Goal: Transaction & Acquisition: Purchase product/service

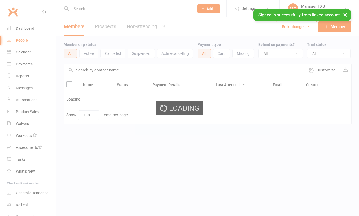
select select "100"
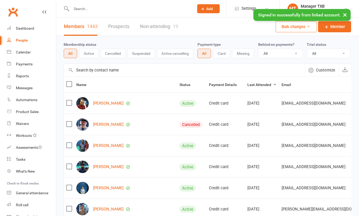
click at [103, 6] on input "text" at bounding box center [130, 8] width 121 height 7
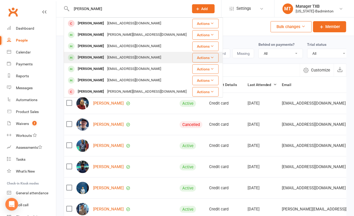
type input "jeff"
click at [106, 57] on div "jiefu_zhu125@yahoo.com" at bounding box center [134, 58] width 57 height 8
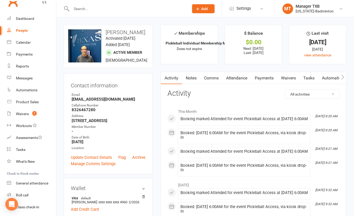
scroll to position [27, 0]
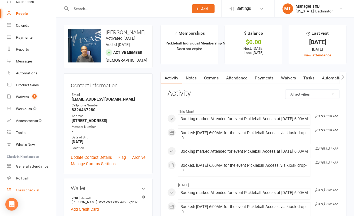
click at [31, 187] on link "Class check-in" at bounding box center [31, 191] width 49 height 12
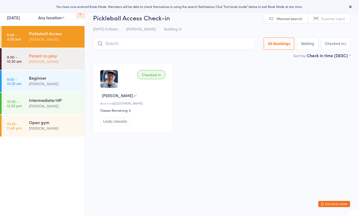
click at [55, 62] on div "[PERSON_NAME]" at bounding box center [54, 62] width 51 height 6
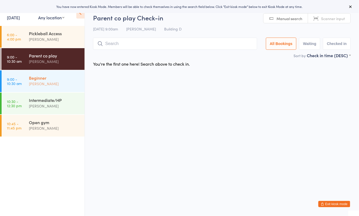
click at [55, 77] on div "Beginner" at bounding box center [54, 78] width 51 height 6
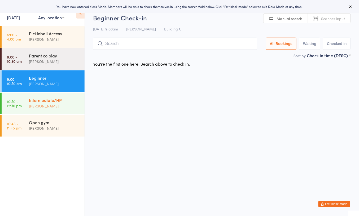
click at [53, 100] on div "Intermediate/HP" at bounding box center [54, 100] width 51 height 6
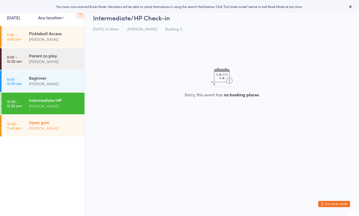
click at [52, 120] on div "Open gym" at bounding box center [54, 123] width 51 height 6
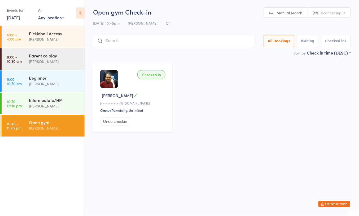
click at [325, 203] on button "Exit kiosk mode" at bounding box center [334, 204] width 32 height 6
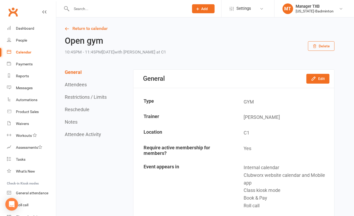
click at [76, 11] on input "text" at bounding box center [127, 8] width 115 height 7
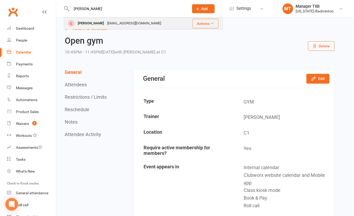
type input "hieu"
click at [99, 27] on div "Cong Hieu Nguyen" at bounding box center [90, 24] width 29 height 8
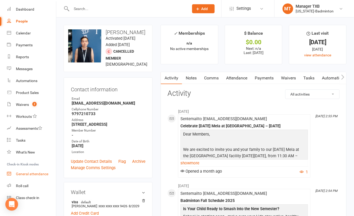
scroll to position [27, 0]
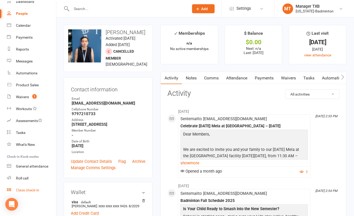
click at [27, 193] on link "Class check-in" at bounding box center [31, 191] width 49 height 12
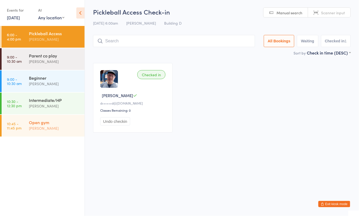
click at [31, 132] on div "[PERSON_NAME]" at bounding box center [54, 128] width 51 height 6
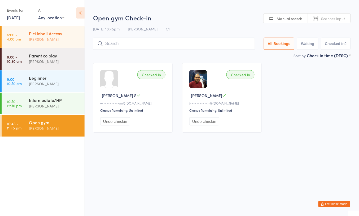
click at [55, 32] on div "Pickleball Access" at bounding box center [54, 33] width 51 height 6
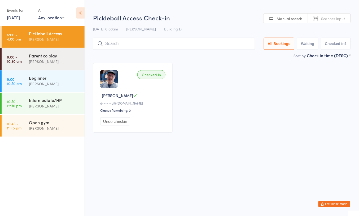
click at [118, 45] on input "search" at bounding box center [174, 44] width 162 height 12
type input "c"
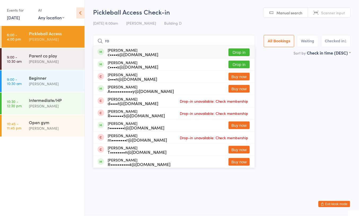
type input "ro"
click at [232, 52] on button "Drop in" at bounding box center [239, 53] width 21 height 8
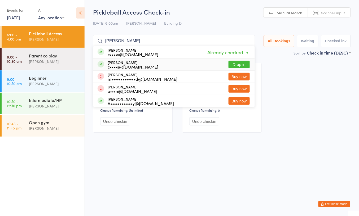
type input "ross"
click at [234, 64] on button "Drop in" at bounding box center [239, 65] width 21 height 8
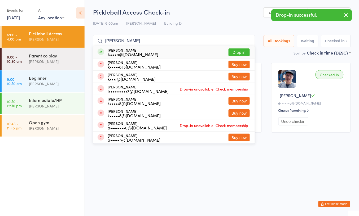
type input "kanti"
click at [232, 51] on button "Drop in" at bounding box center [239, 53] width 21 height 8
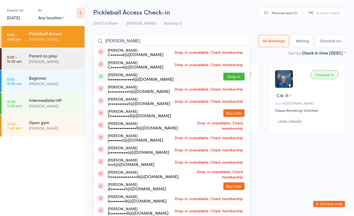
type input "cher"
click at [229, 76] on button "Drop in" at bounding box center [233, 77] width 21 height 8
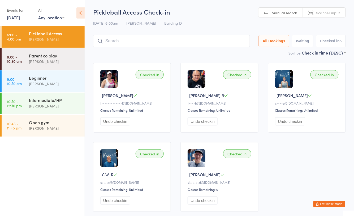
click at [122, 45] on input "search" at bounding box center [171, 41] width 157 height 12
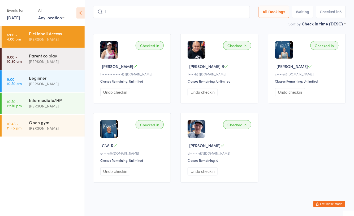
scroll to position [32, 0]
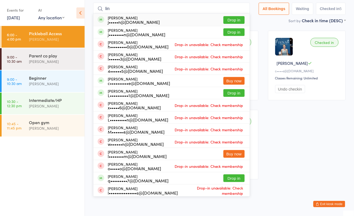
type input "lin"
click at [231, 19] on button "Drop in" at bounding box center [233, 20] width 21 height 8
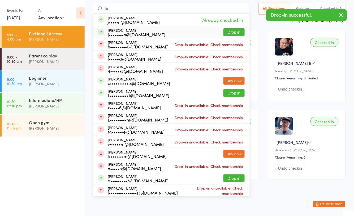
type input "lin"
click at [234, 31] on button "Drop in" at bounding box center [233, 32] width 21 height 8
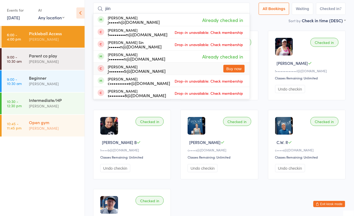
type input "jiin"
click at [40, 120] on div "Open gym" at bounding box center [54, 123] width 51 height 6
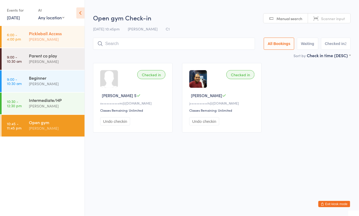
click at [61, 30] on div "Pickleball Access Boyd Tahtat" at bounding box center [57, 36] width 56 height 21
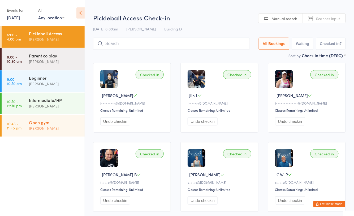
drag, startPoint x: 42, startPoint y: 130, endPoint x: 54, endPoint y: 125, distance: 12.5
click at [42, 129] on div "[PERSON_NAME]" at bounding box center [54, 128] width 51 height 6
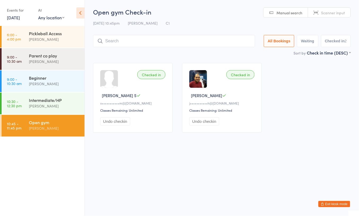
click at [65, 122] on div "Open gym" at bounding box center [54, 123] width 51 height 6
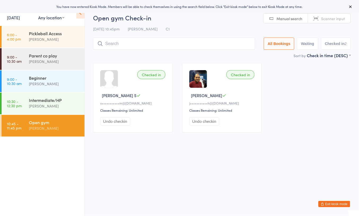
click at [324, 207] on button "Exit kiosk mode" at bounding box center [334, 204] width 32 height 6
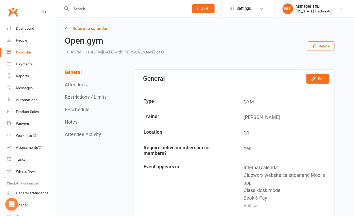
click at [116, 7] on input "text" at bounding box center [127, 8] width 115 height 7
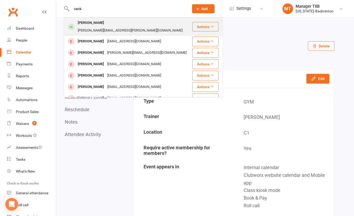
type input "venk"
click at [115, 27] on div "venkat.seelam@gmail.com" at bounding box center [130, 31] width 108 height 8
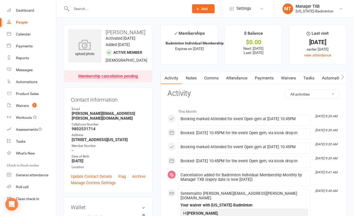
scroll to position [27, 0]
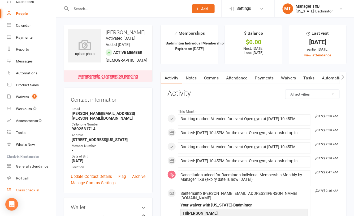
click at [33, 194] on link "Class check-in" at bounding box center [31, 191] width 49 height 12
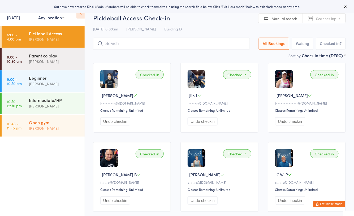
click at [48, 133] on div "Open gym Boyd Tahtat" at bounding box center [57, 125] width 56 height 21
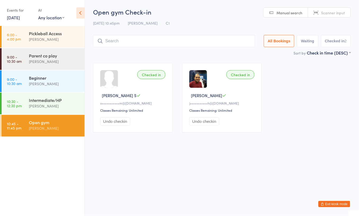
click at [45, 127] on div "[PERSON_NAME]" at bounding box center [54, 128] width 51 height 6
click at [67, 124] on div "Open gym" at bounding box center [54, 123] width 51 height 6
click at [341, 203] on button "Exit kiosk mode" at bounding box center [334, 204] width 32 height 6
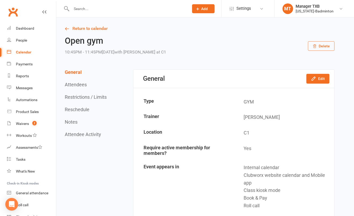
click at [94, 10] on input "text" at bounding box center [127, 8] width 115 height 7
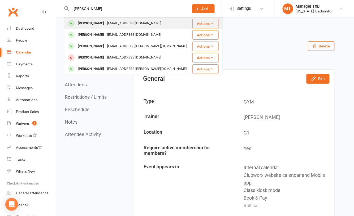
type input "Rupesh"
click at [148, 24] on div "Rupesh Reddy sivarupesh@gmail.com" at bounding box center [127, 23] width 127 height 11
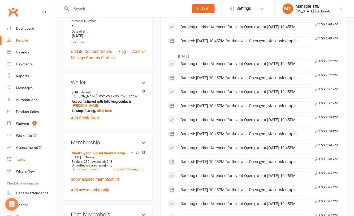
scroll to position [27, 0]
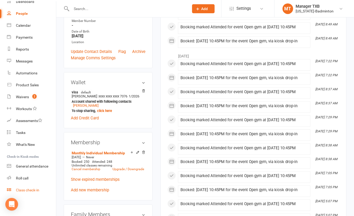
click at [34, 188] on div "Class check-in" at bounding box center [27, 190] width 23 height 4
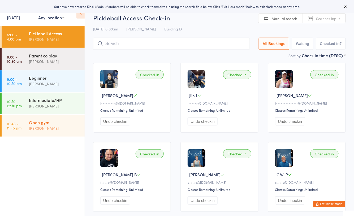
click at [57, 123] on div "Open gym" at bounding box center [54, 123] width 51 height 6
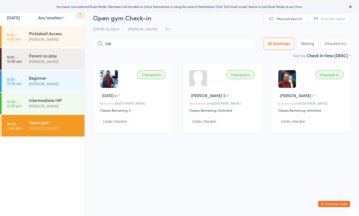
type input "[PERSON_NAME]"
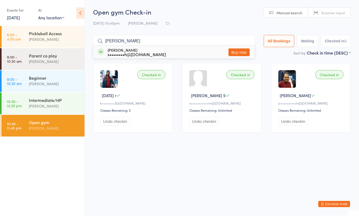
click at [246, 41] on input "[PERSON_NAME]" at bounding box center [174, 41] width 162 height 12
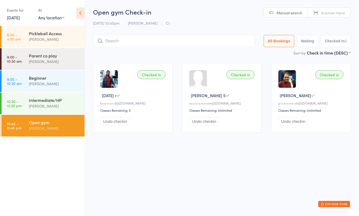
click at [333, 207] on button "Exit kiosk mode" at bounding box center [334, 204] width 32 height 6
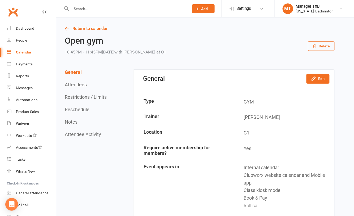
click at [121, 10] on input "text" at bounding box center [127, 8] width 115 height 7
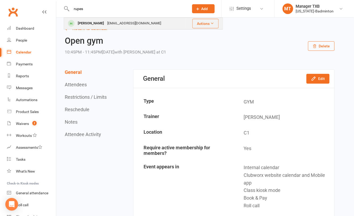
type input "rupes"
click at [107, 26] on div "[EMAIL_ADDRESS][DOMAIN_NAME]" at bounding box center [134, 24] width 57 height 8
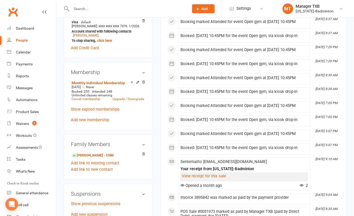
scroll to position [177, 0]
click at [99, 85] on link "Monthly Individual Membership" at bounding box center [98, 83] width 53 height 4
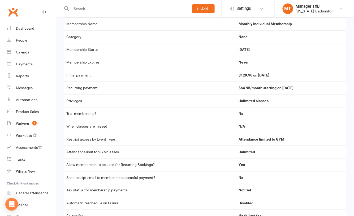
scroll to position [67, 0]
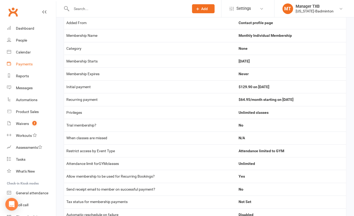
click at [34, 66] on link "Payments" at bounding box center [31, 64] width 49 height 12
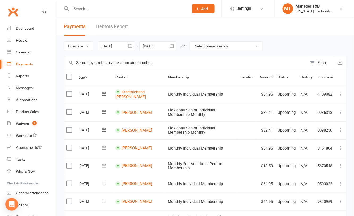
click at [115, 36] on div "Due date Due date Date paid Date failed 10 Sep 2025 September 2025 Sun Mon Tue …" at bounding box center [205, 46] width 283 height 20
click at [113, 31] on link "Debtors Report" at bounding box center [112, 26] width 32 height 18
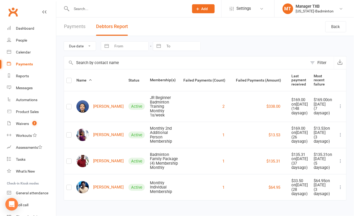
scroll to position [13, 0]
click at [99, 186] on link "Rupesh Reddy" at bounding box center [99, 187] width 47 height 12
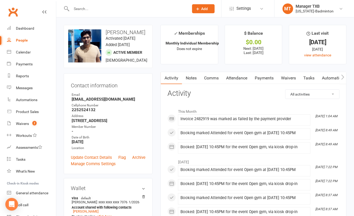
click at [230, 77] on link "Attendance" at bounding box center [236, 78] width 29 height 12
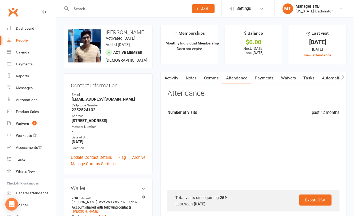
click at [260, 75] on link "Payments" at bounding box center [264, 78] width 26 height 12
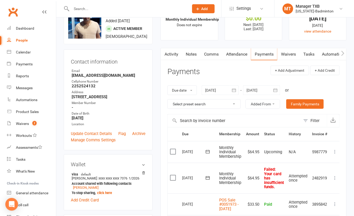
scroll to position [35, 0]
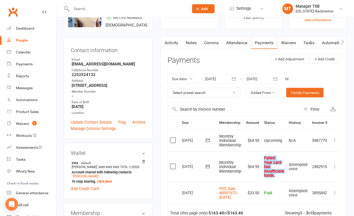
drag, startPoint x: 264, startPoint y: 159, endPoint x: 284, endPoint y: 176, distance: 26.8
click at [284, 176] on td "Failed : Your card has insufficient funds." at bounding box center [273, 167] width 25 height 31
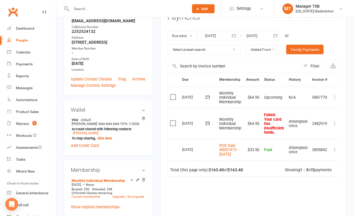
scroll to position [71, 0]
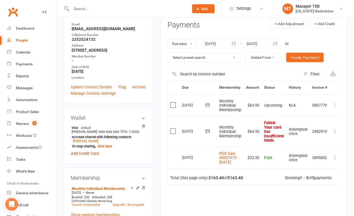
click at [82, 157] on link "Add Credit Card" at bounding box center [85, 154] width 28 height 6
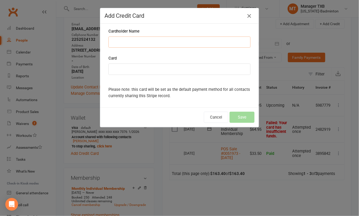
click at [136, 45] on input "Cardholder Name" at bounding box center [179, 42] width 142 height 11
type input "Rupesh Guntaka"
click at [244, 115] on button "Save" at bounding box center [242, 117] width 25 height 11
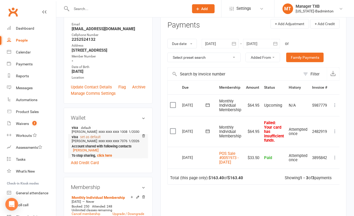
click at [85, 139] on link "set as default" at bounding box center [90, 137] width 20 height 4
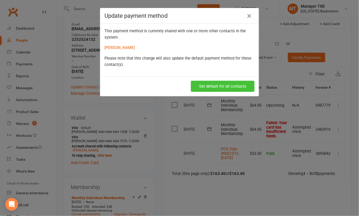
click at [196, 90] on button "Set default for all contacts" at bounding box center [223, 86] width 64 height 11
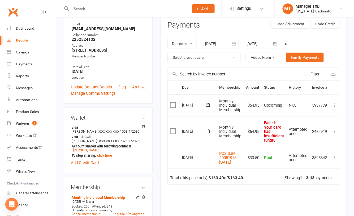
scroll to position [27, 0]
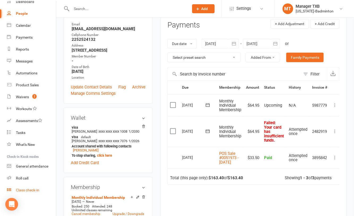
click at [21, 192] on div "Class check-in" at bounding box center [27, 190] width 23 height 4
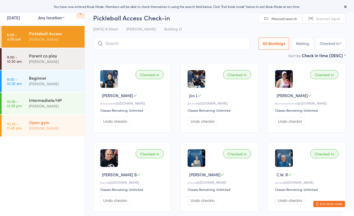
click at [36, 130] on div "[PERSON_NAME]" at bounding box center [54, 128] width 51 height 6
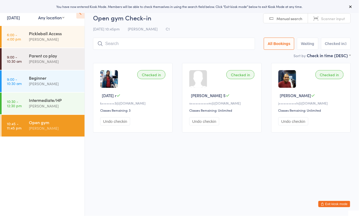
click at [339, 202] on button "Exit kiosk mode" at bounding box center [334, 204] width 32 height 6
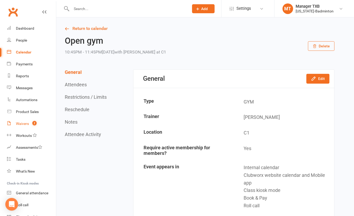
click at [20, 125] on div "Waivers" at bounding box center [22, 124] width 13 height 4
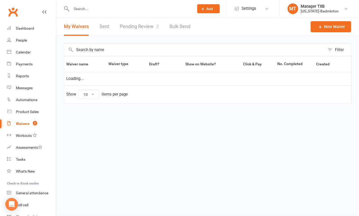
select select "100"
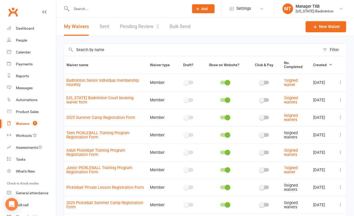
click at [126, 29] on link "Pending Review 2" at bounding box center [139, 26] width 39 height 18
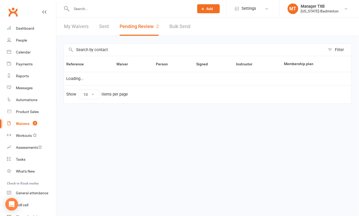
select select "25"
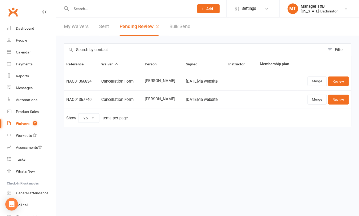
click at [113, 4] on div at bounding box center [127, 8] width 127 height 17
click at [111, 10] on input "text" at bounding box center [130, 8] width 121 height 7
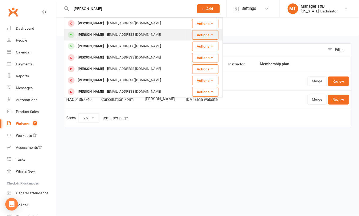
type input "diane"
click at [100, 36] on div "Diane Simmons" at bounding box center [90, 35] width 29 height 8
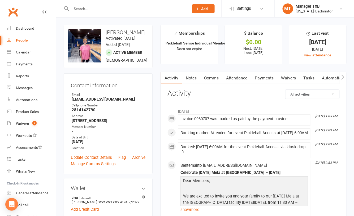
scroll to position [27, 0]
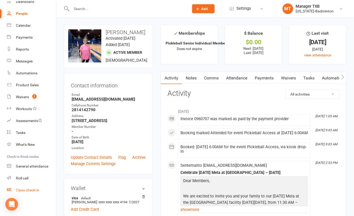
click at [24, 194] on link "Class check-in" at bounding box center [31, 191] width 49 height 12
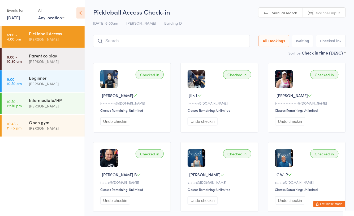
click at [332, 205] on button "Exit kiosk mode" at bounding box center [329, 204] width 32 height 6
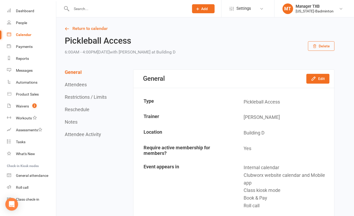
scroll to position [27, 0]
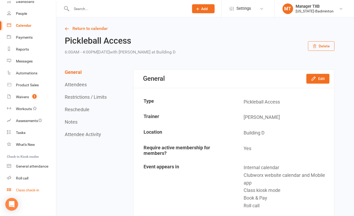
click at [32, 191] on div "Class check-in" at bounding box center [27, 190] width 23 height 4
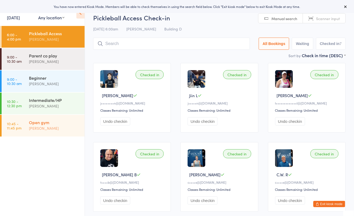
click at [36, 122] on div "Open gym" at bounding box center [54, 123] width 51 height 6
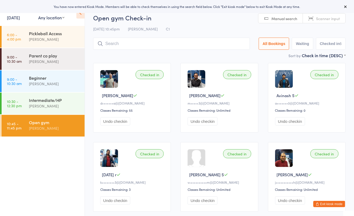
click at [324, 205] on button "Exit kiosk mode" at bounding box center [329, 204] width 32 height 6
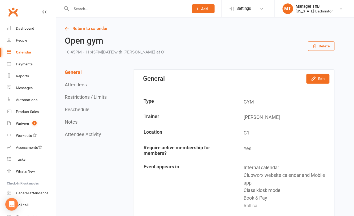
click at [88, 9] on input "text" at bounding box center [127, 8] width 115 height 7
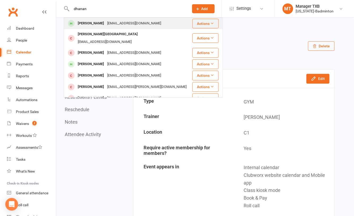
type input "dhanan"
click at [106, 25] on div "[PERSON_NAME]" at bounding box center [90, 24] width 29 height 8
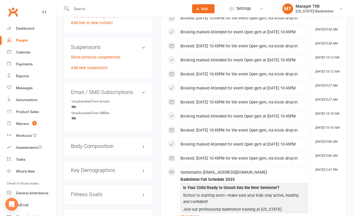
scroll to position [318, 0]
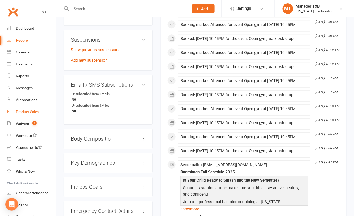
click at [34, 111] on div "Product Sales" at bounding box center [27, 112] width 23 height 4
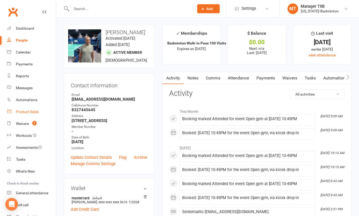
select select "100"
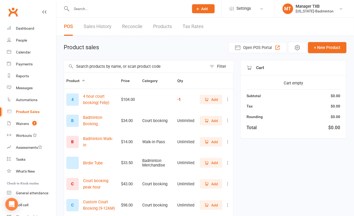
click at [92, 8] on input "text" at bounding box center [127, 8] width 115 height 7
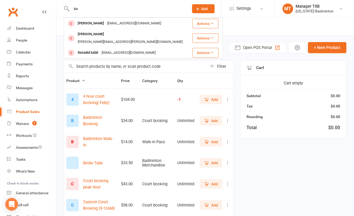
type input "bir"
click at [127, 66] on input "text" at bounding box center [135, 66] width 143 height 12
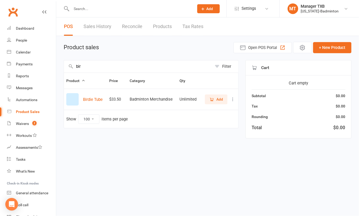
type input "bir"
click at [215, 98] on span "Add" at bounding box center [216, 100] width 14 height 6
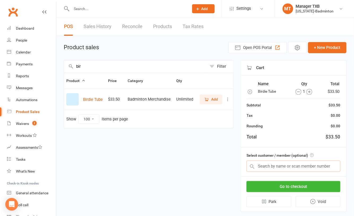
click at [290, 169] on input "text" at bounding box center [293, 166] width 94 height 11
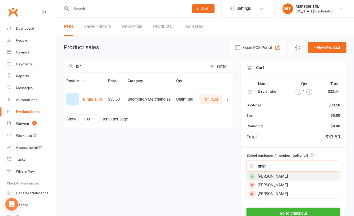
type input "dhan"
click at [292, 180] on div "Dhananjaya Krishna" at bounding box center [293, 176] width 93 height 9
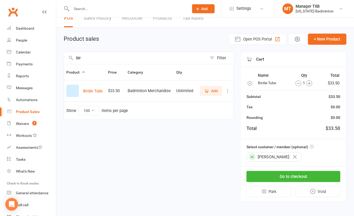
scroll to position [11, 0]
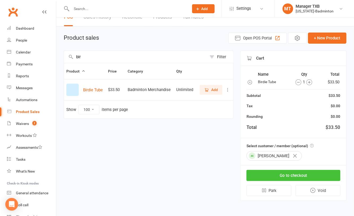
click at [281, 174] on button "Go to checkout" at bounding box center [293, 175] width 94 height 11
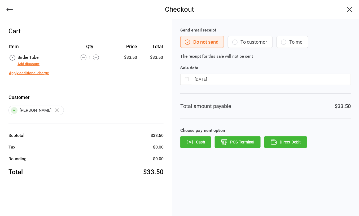
click at [262, 43] on button "To customer" at bounding box center [250, 42] width 45 height 12
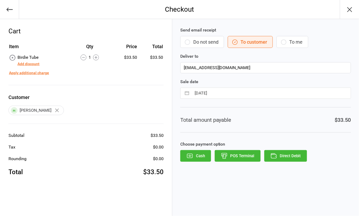
click at [292, 42] on button "To me" at bounding box center [293, 42] width 32 height 12
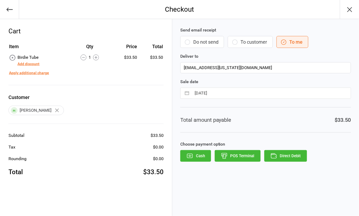
click at [251, 43] on button "To customer" at bounding box center [250, 42] width 45 height 12
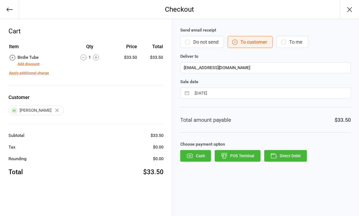
click at [291, 40] on button "To me" at bounding box center [293, 42] width 32 height 12
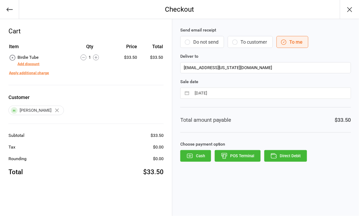
click at [237, 42] on icon "button" at bounding box center [235, 42] width 6 height 6
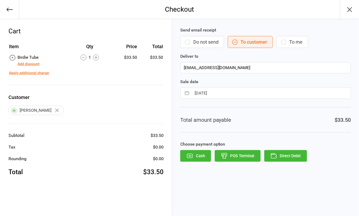
click at [277, 42] on button "To me" at bounding box center [293, 42] width 32 height 12
type input "admin@texas-badminton.com"
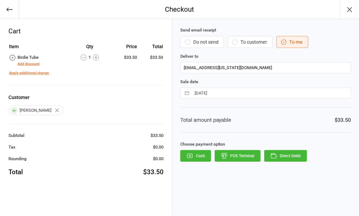
drag, startPoint x: 273, startPoint y: 154, endPoint x: 275, endPoint y: 109, distance: 44.8
click at [275, 109] on div "Send email receipt Do not send To customer To me Deliver to admin@texas-badmint…" at bounding box center [265, 117] width 187 height 197
click at [284, 158] on button "Direct Debit" at bounding box center [285, 156] width 43 height 12
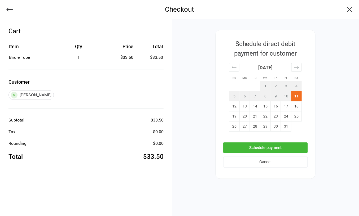
click at [3, 10] on button "button" at bounding box center [9, 9] width 19 height 19
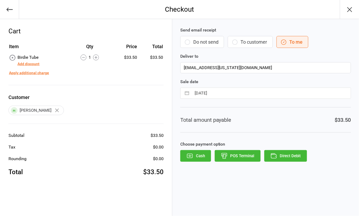
click at [259, 37] on button "To customer" at bounding box center [250, 42] width 45 height 12
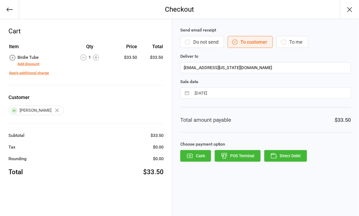
click at [286, 156] on button "Direct Debit" at bounding box center [285, 156] width 43 height 12
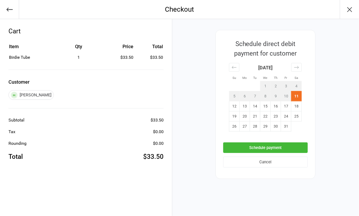
click at [10, 11] on icon "button" at bounding box center [9, 9] width 7 height 7
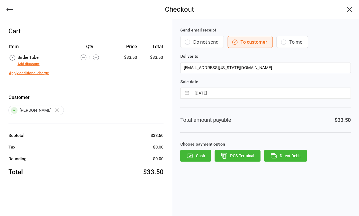
click at [287, 41] on icon "button" at bounding box center [284, 42] width 6 height 6
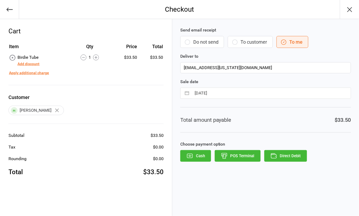
click at [292, 157] on button "Direct Debit" at bounding box center [285, 156] width 43 height 12
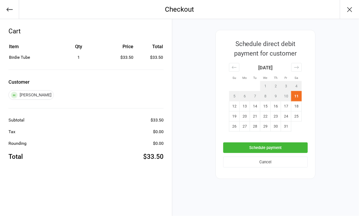
click at [290, 145] on button "Schedule payment" at bounding box center [265, 148] width 85 height 11
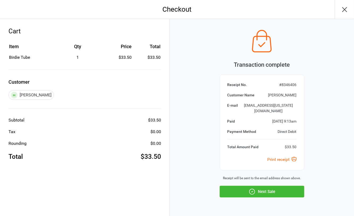
click at [261, 189] on button "Next Sale" at bounding box center [262, 192] width 85 height 12
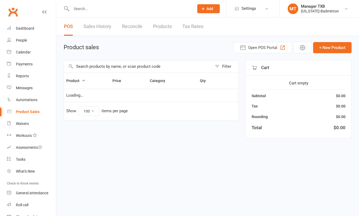
select select "100"
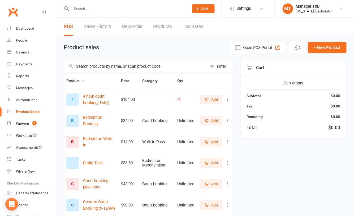
click at [97, 7] on input "text" at bounding box center [127, 8] width 115 height 7
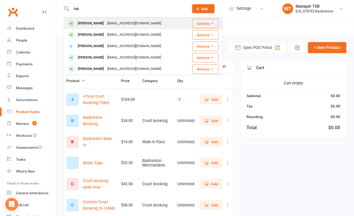
type input "feb"
click at [107, 22] on div "febyjs@gmail.com" at bounding box center [134, 24] width 57 height 8
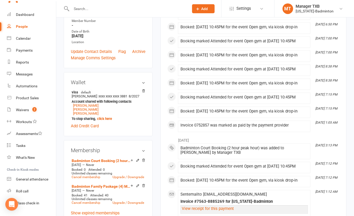
scroll to position [27, 0]
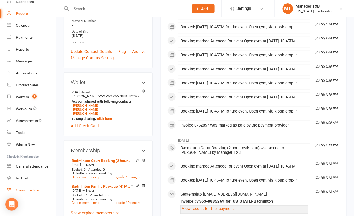
click at [34, 191] on div "Class check-in" at bounding box center [27, 190] width 23 height 4
